Goal: Information Seeking & Learning: Learn about a topic

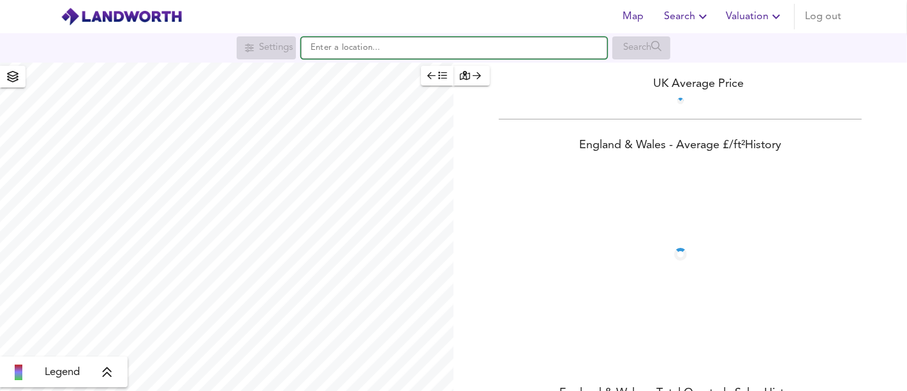
click at [361, 48] on input "text" at bounding box center [454, 48] width 306 height 22
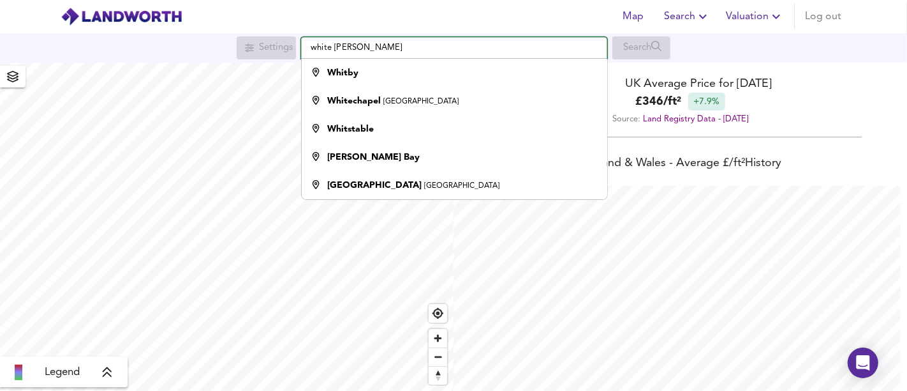
scroll to position [391, 907]
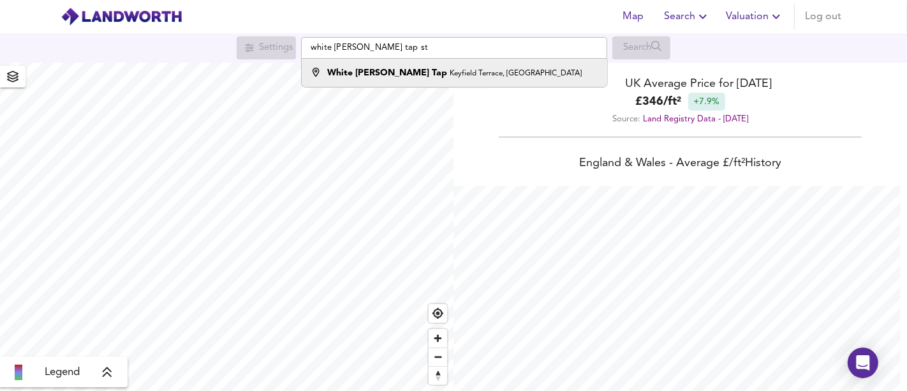
click at [379, 64] on li "White [PERSON_NAME] Tap Keyfield Terrace, [GEOGRAPHIC_DATA]" at bounding box center [454, 73] width 305 height 28
type input "White [PERSON_NAME] Tap, [GEOGRAPHIC_DATA], [GEOGRAPHIC_DATA]"
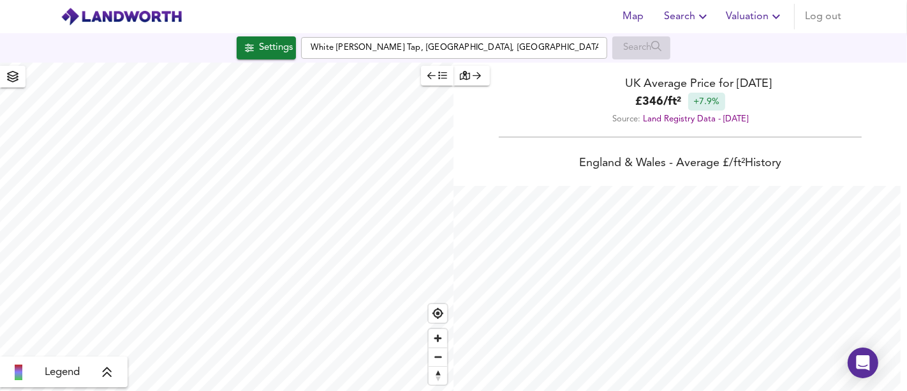
checkbox input "false"
checkbox input "true"
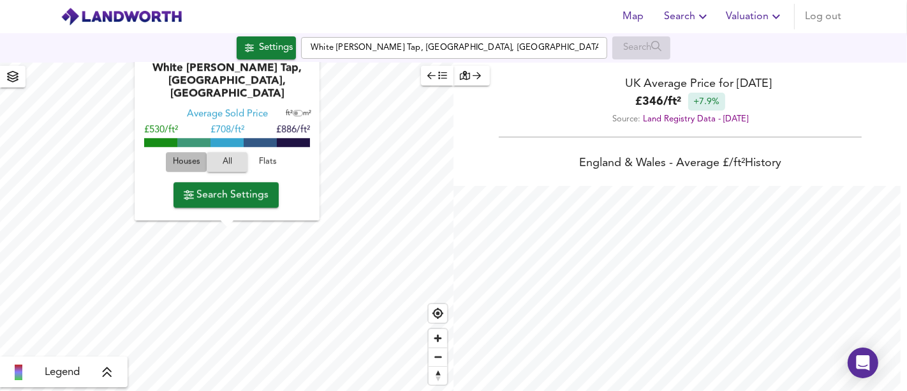
click at [174, 161] on span "Houses" at bounding box center [186, 162] width 34 height 15
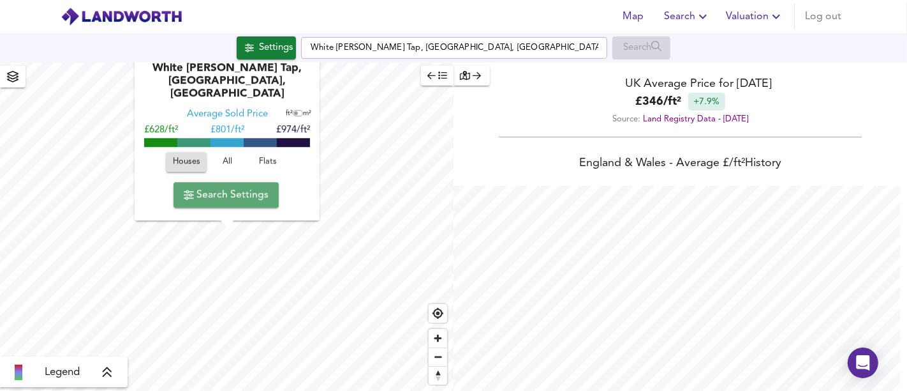
click at [205, 189] on span "Search Settings" at bounding box center [226, 195] width 85 height 18
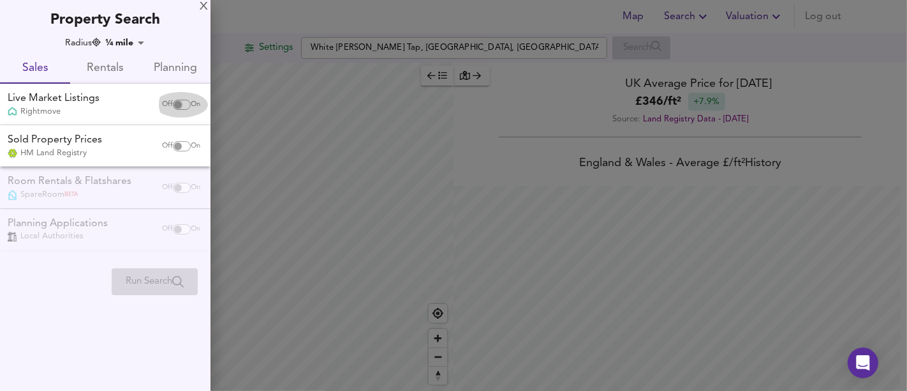
click at [174, 105] on input "checkbox" at bounding box center [178, 105] width 31 height 10
checkbox input "true"
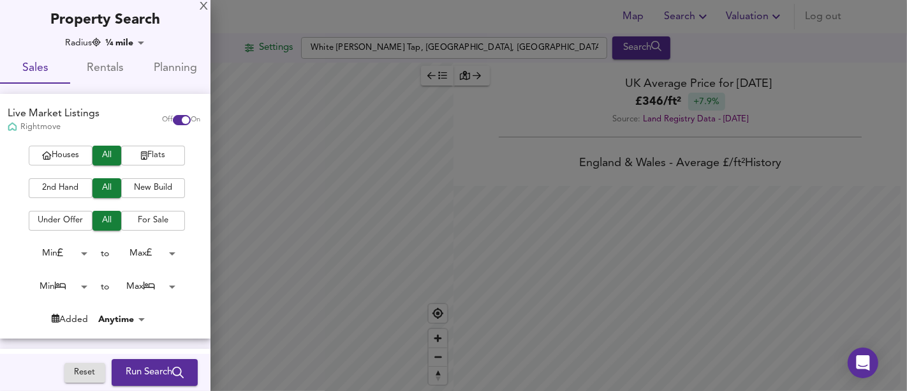
click at [73, 154] on span "Houses" at bounding box center [60, 155] width 51 height 15
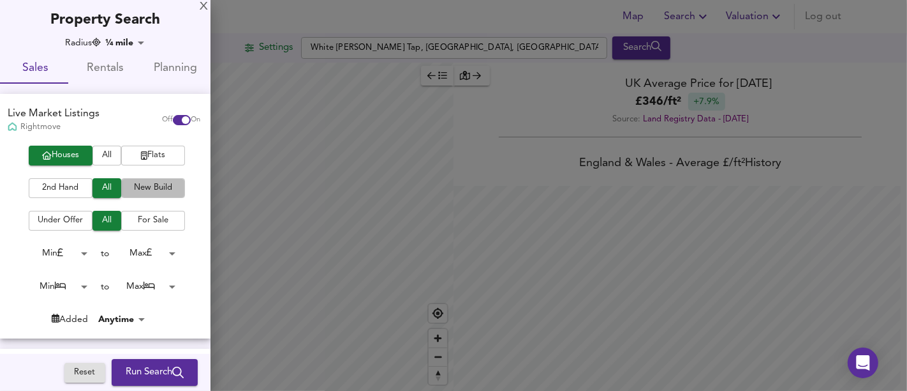
click at [143, 189] on span "New Build" at bounding box center [153, 188] width 51 height 15
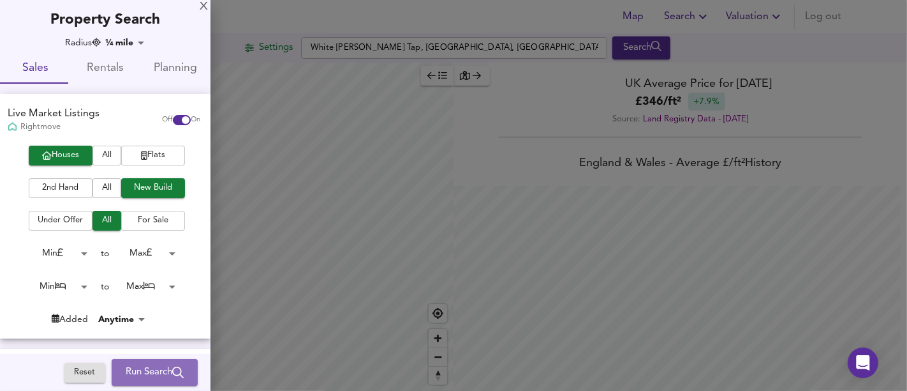
click at [158, 367] on span "Run Search" at bounding box center [155, 372] width 58 height 17
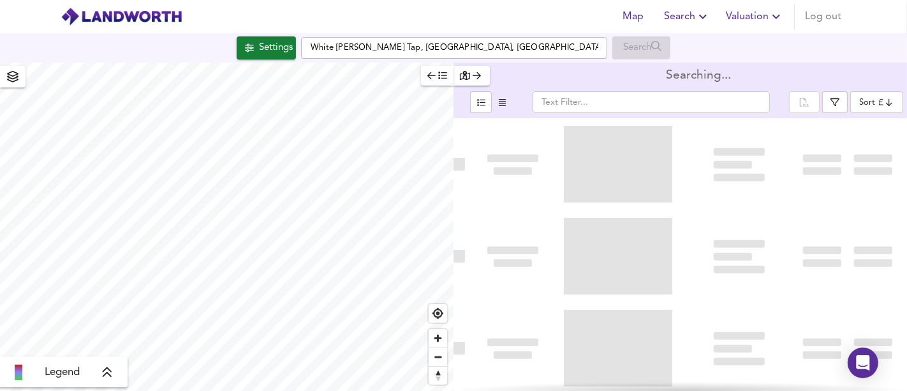
type input "bestdeal"
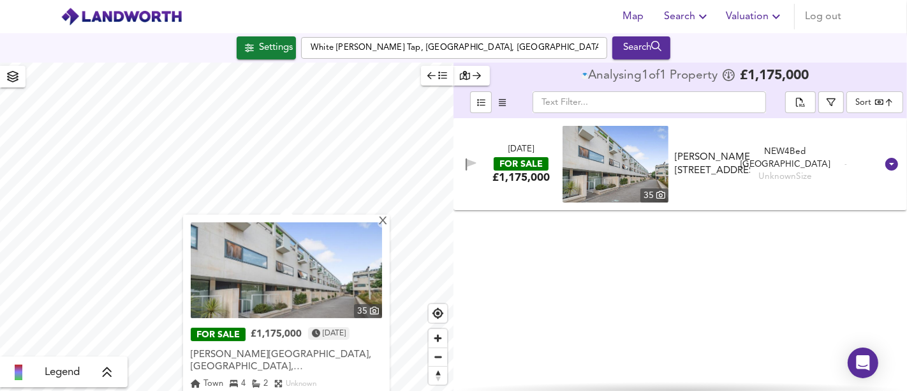
click at [286, 274] on img at bounding box center [286, 270] width 191 height 96
click at [385, 223] on div "X" at bounding box center [383, 222] width 11 height 12
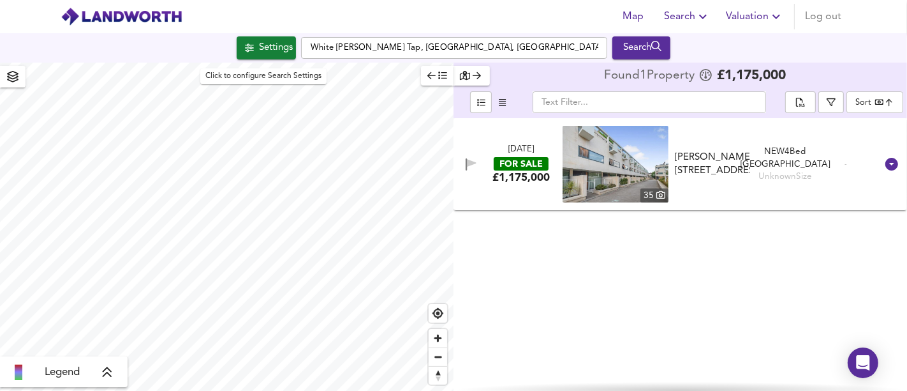
click at [276, 41] on div "Settings" at bounding box center [276, 48] width 34 height 17
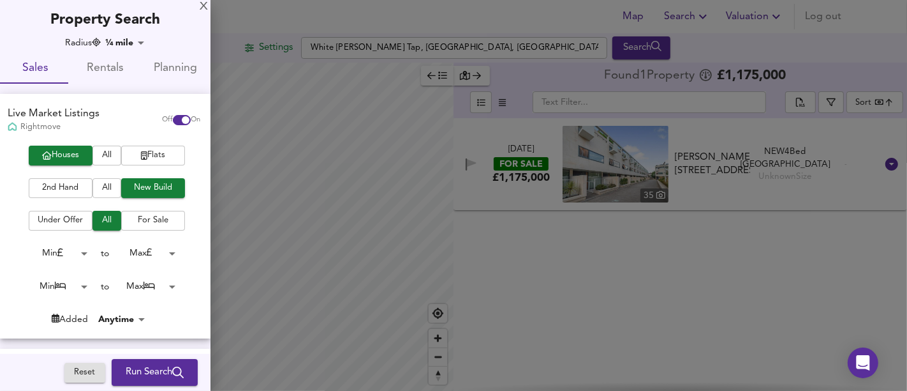
click at [93, 187] on button "All" at bounding box center [107, 188] width 29 height 20
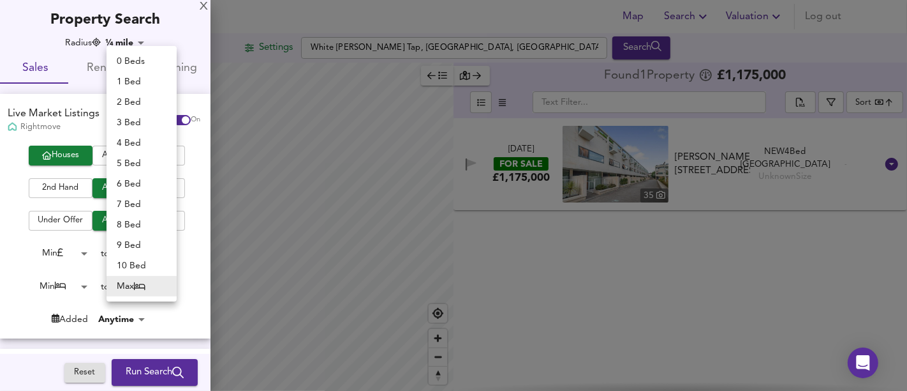
click at [156, 295] on body "Map Search Valuation Log out Settings [GEOGRAPHIC_DATA][PERSON_NAME] Search Leg…" at bounding box center [453, 195] width 907 height 391
click at [138, 105] on li "2 Bed" at bounding box center [142, 102] width 70 height 20
type input "2"
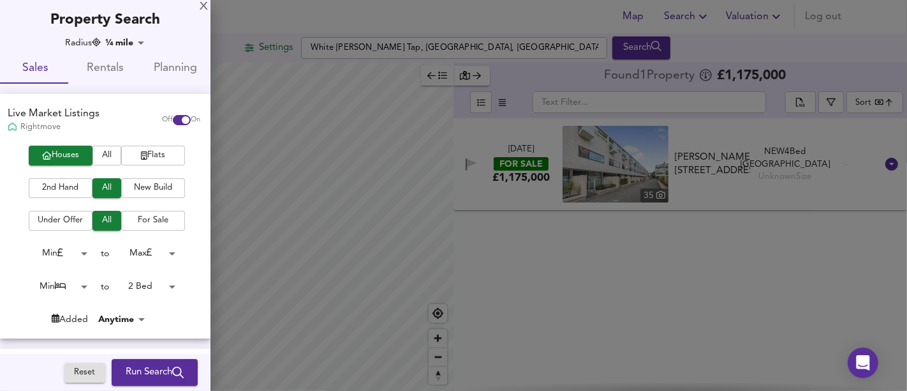
click at [68, 283] on body "Map Search Valuation Log out Settings [GEOGRAPHIC_DATA][PERSON_NAME] Search Leg…" at bounding box center [453, 195] width 907 height 391
click at [56, 326] on li "2 Bed" at bounding box center [54, 327] width 70 height 20
type input "2"
click at [126, 373] on span "Run Search" at bounding box center [155, 372] width 58 height 17
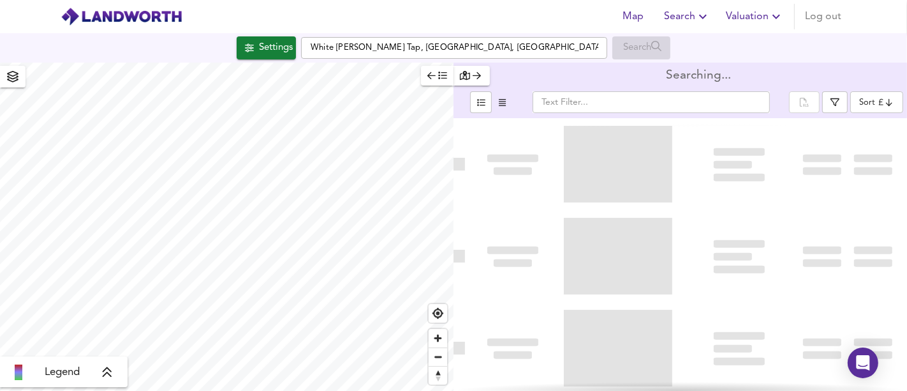
type input "bestdeal"
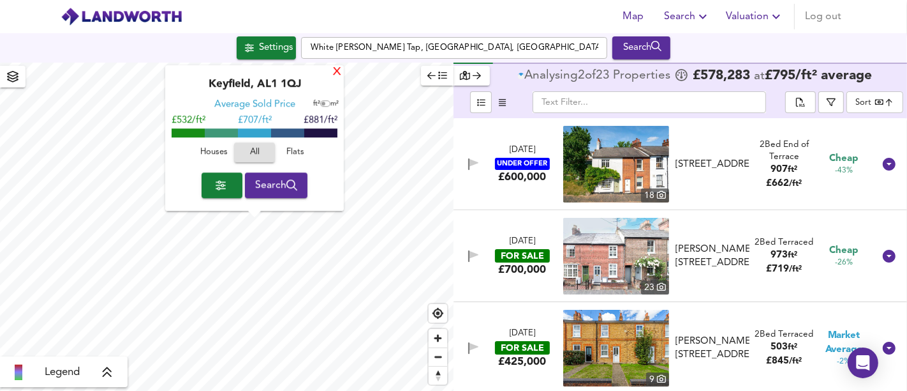
click at [333, 76] on div "X" at bounding box center [337, 72] width 11 height 12
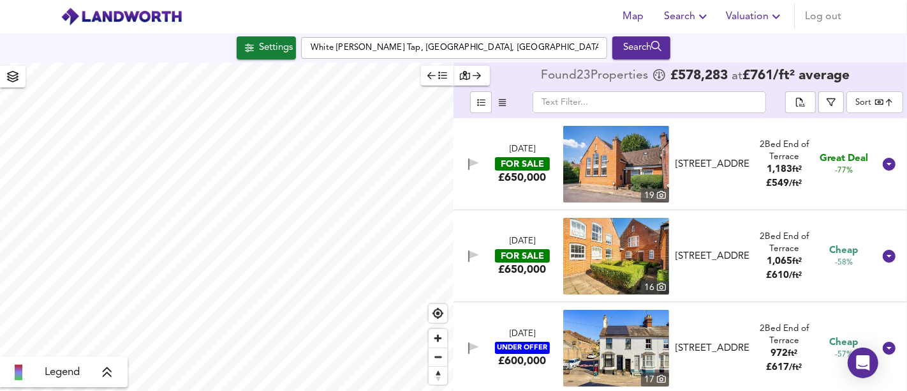
type input "309"
drag, startPoint x: 284, startPoint y: 54, endPoint x: 285, endPoint y: 147, distance: 93.2
click at [284, 54] on div "Settings" at bounding box center [276, 48] width 34 height 17
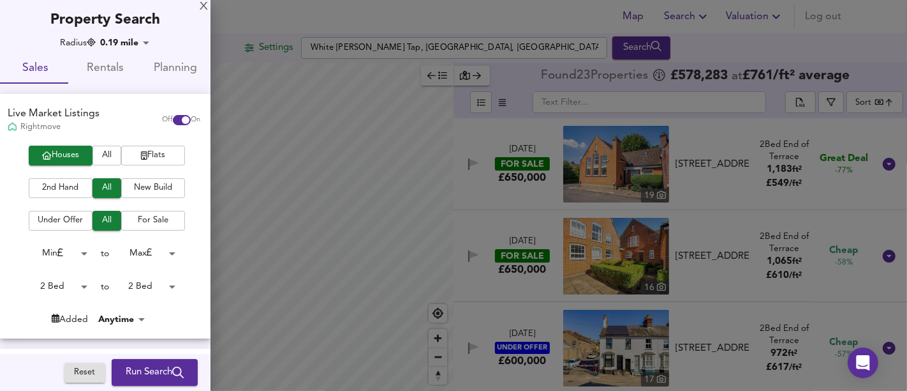
click at [181, 366] on button "Run Search" at bounding box center [155, 372] width 86 height 27
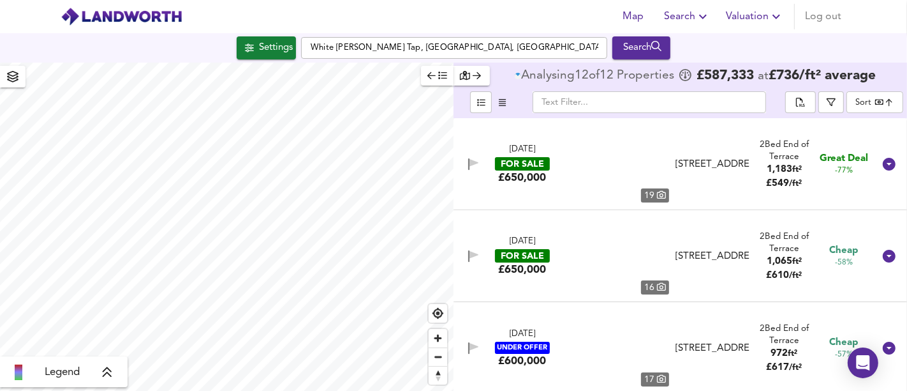
type input "bestdeal"
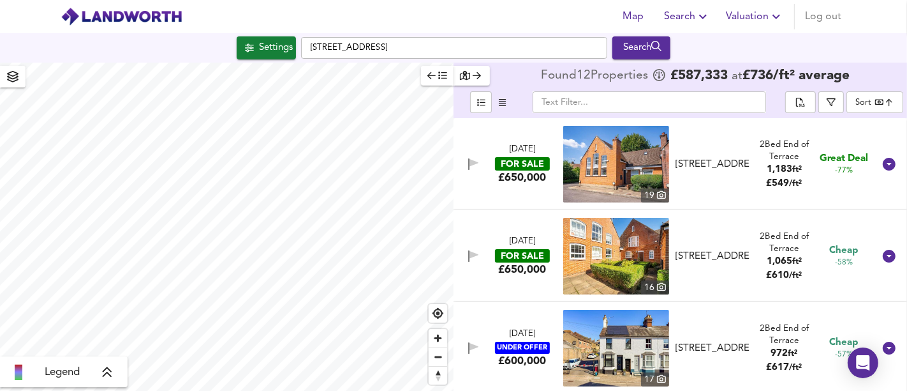
type input "242"
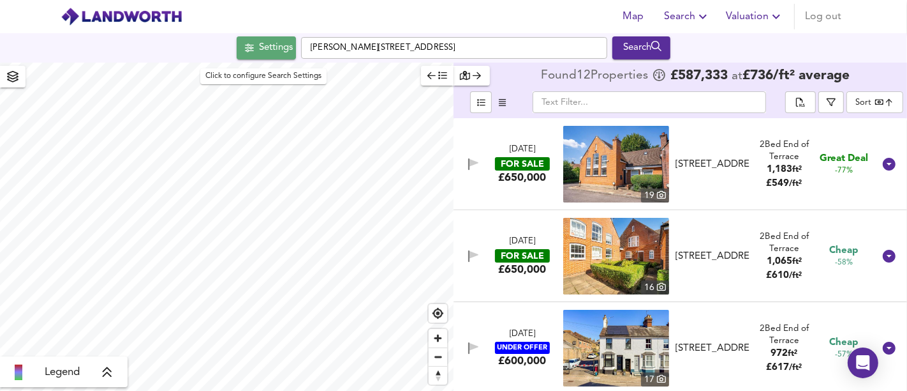
click at [277, 42] on div "Settings" at bounding box center [276, 48] width 34 height 17
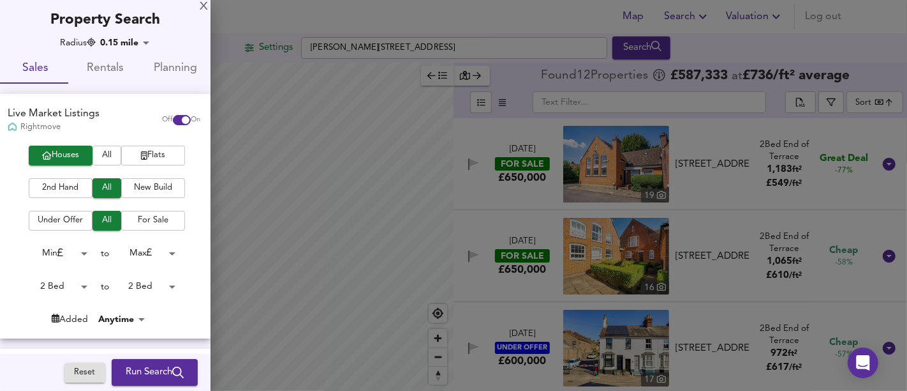
click at [149, 369] on span "Run Search" at bounding box center [155, 372] width 58 height 17
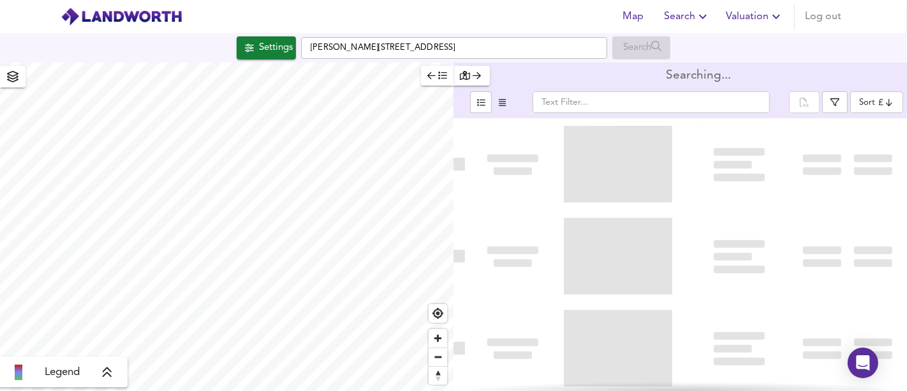
type input "bestdeal"
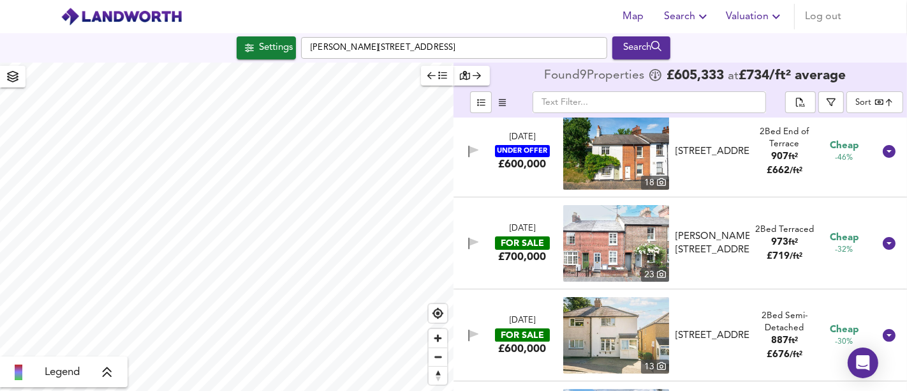
scroll to position [270, 0]
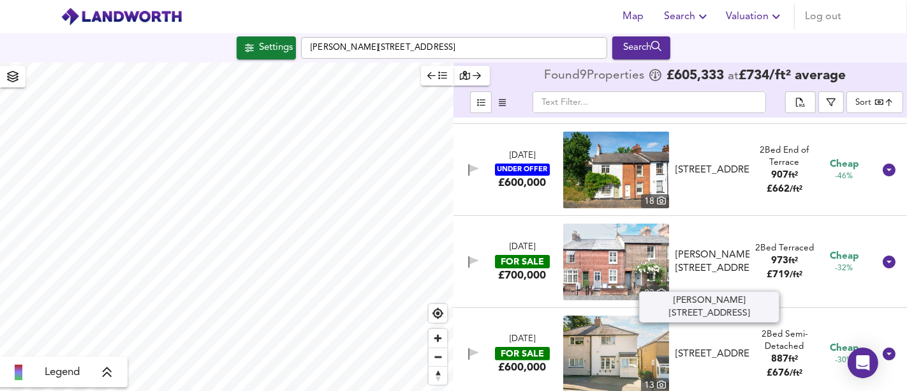
click at [741, 265] on div "[PERSON_NAME][STREET_ADDRESS]" at bounding box center [713, 261] width 74 height 27
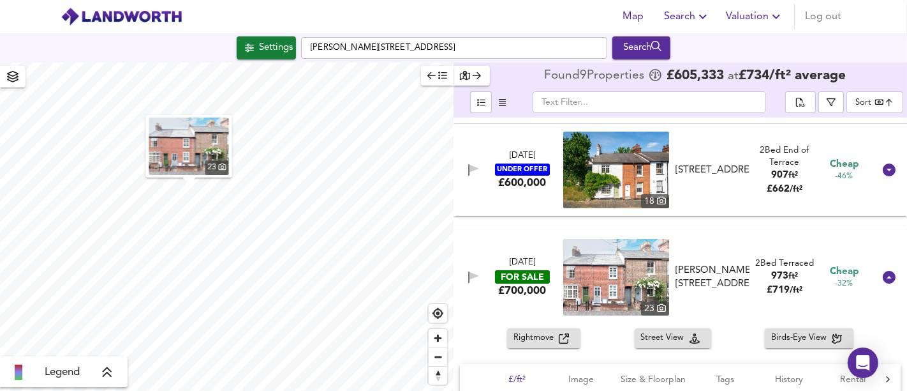
click at [742, 267] on div "[PERSON_NAME][STREET_ADDRESS]" at bounding box center [713, 277] width 74 height 27
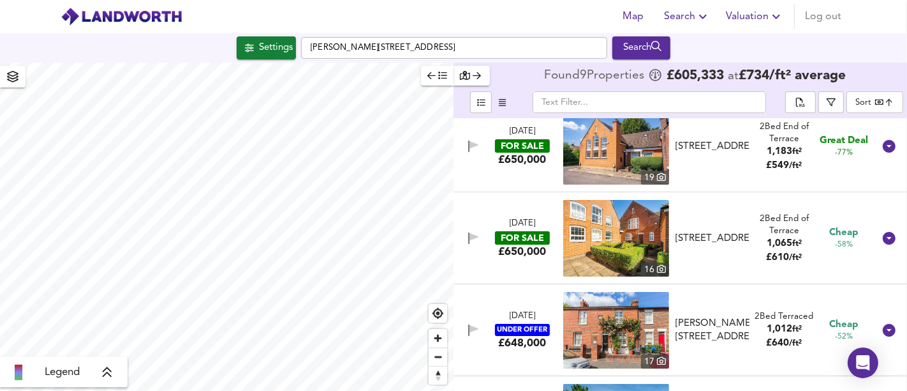
scroll to position [0, 0]
